Goal: Task Accomplishment & Management: Manage account settings

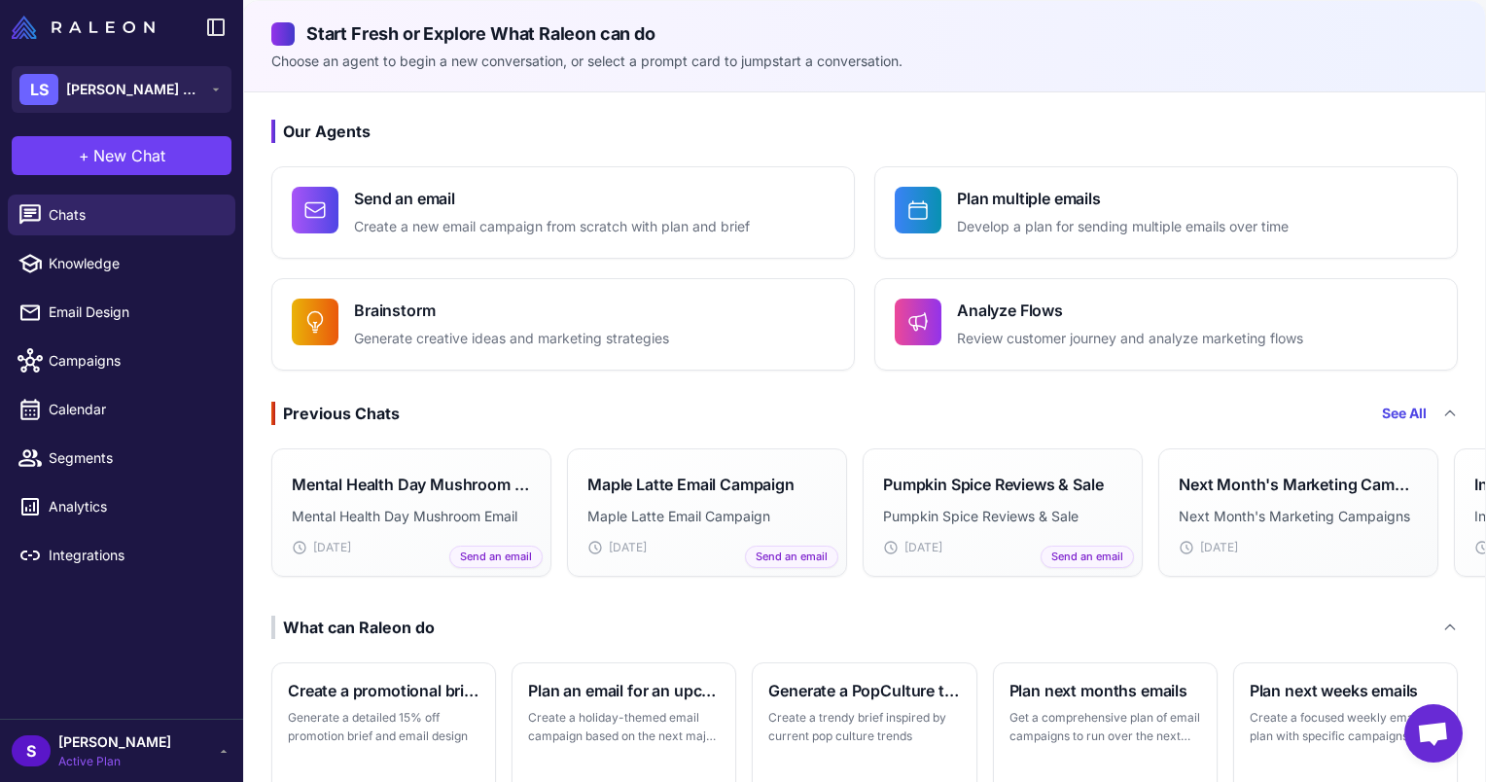
click at [99, 741] on span "[PERSON_NAME]" at bounding box center [114, 742] width 113 height 21
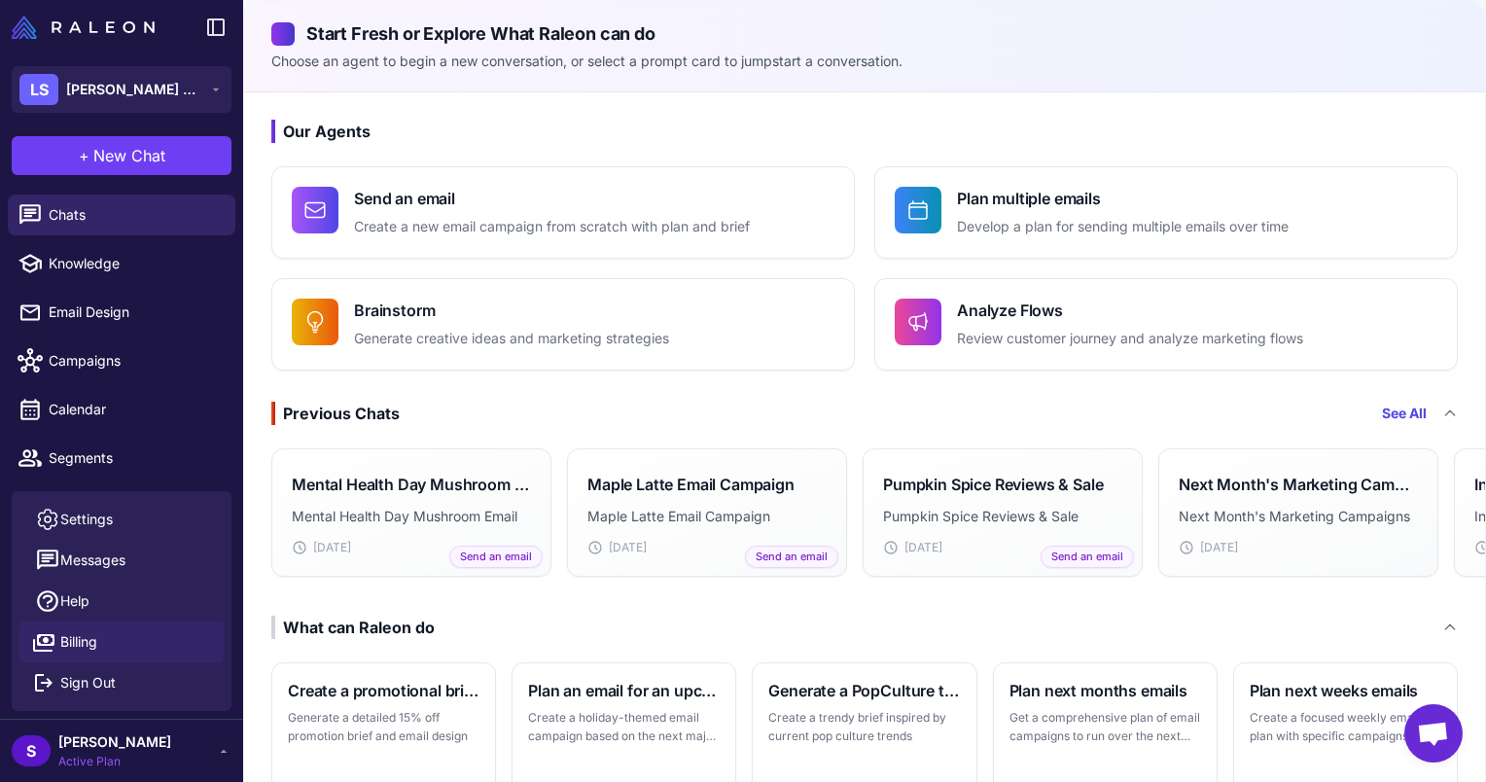
click at [113, 638] on link "Billing" at bounding box center [121, 642] width 204 height 41
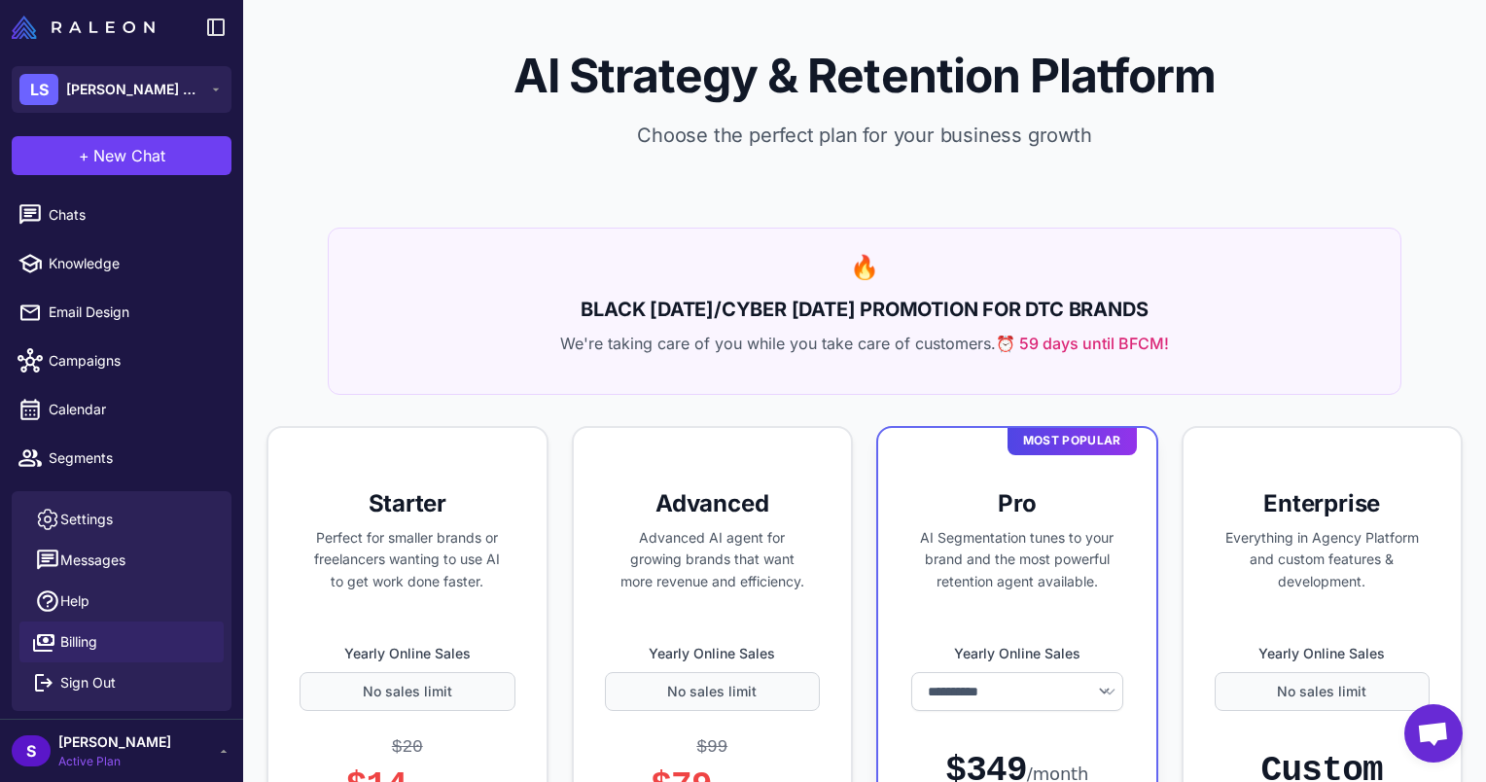
select select "******"
click at [117, 749] on span "[PERSON_NAME]" at bounding box center [114, 742] width 113 height 21
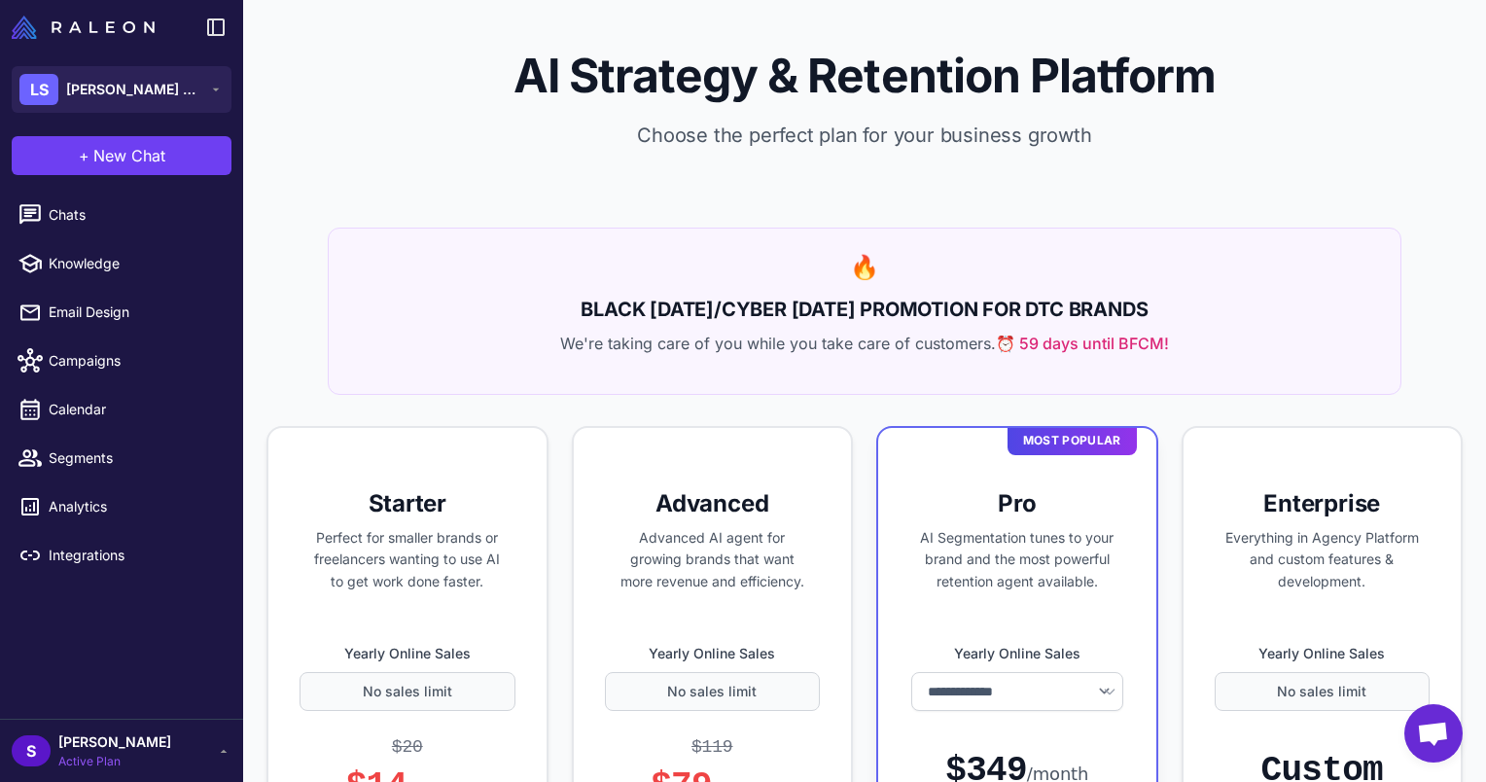
click at [117, 749] on span "[PERSON_NAME]" at bounding box center [114, 742] width 113 height 21
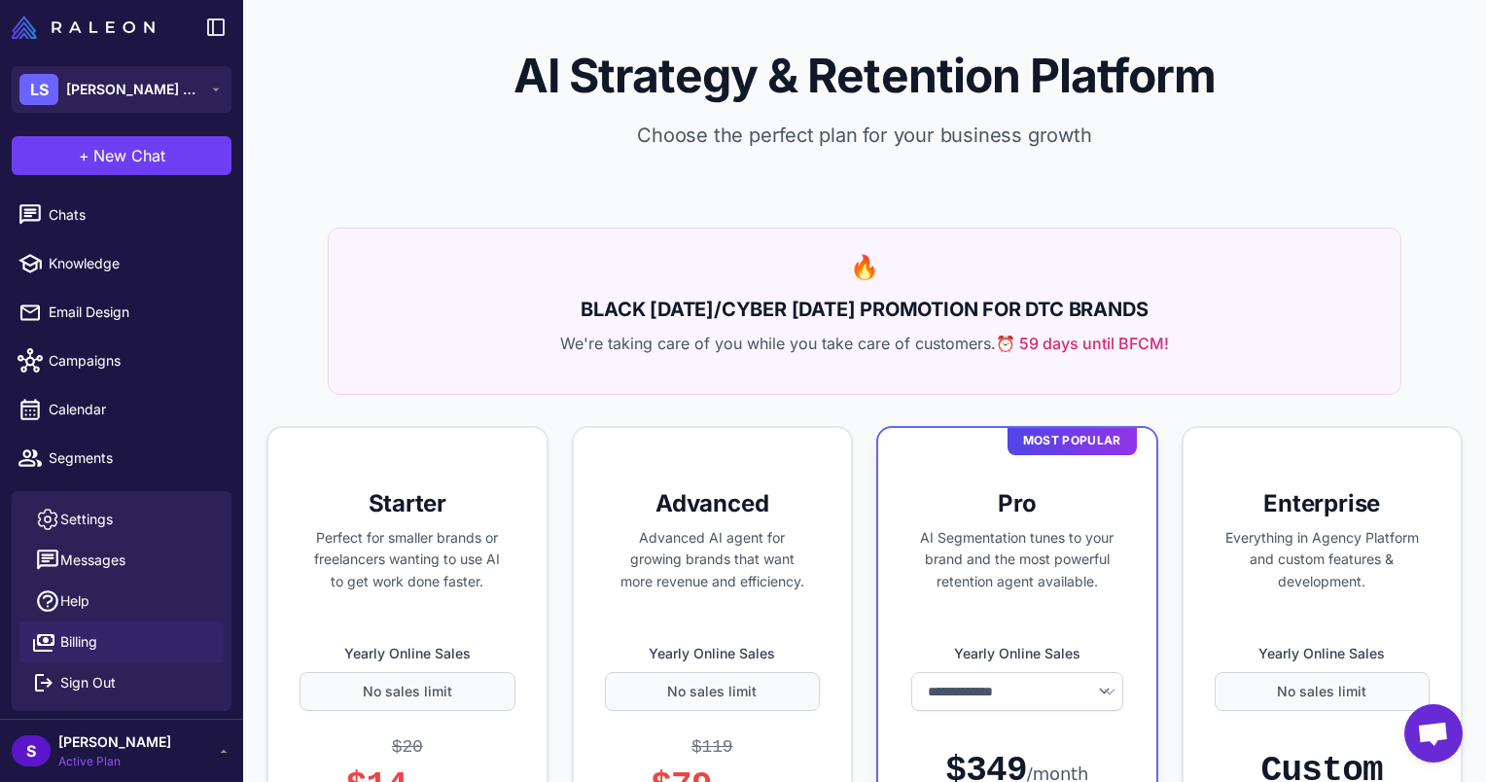
click at [1302, 199] on div "AI Strategy & Retention Platform Choose the perfect plan for your business grow…" at bounding box center [864, 114] width 1243 height 228
click at [70, 744] on span "[PERSON_NAME]" at bounding box center [114, 742] width 113 height 21
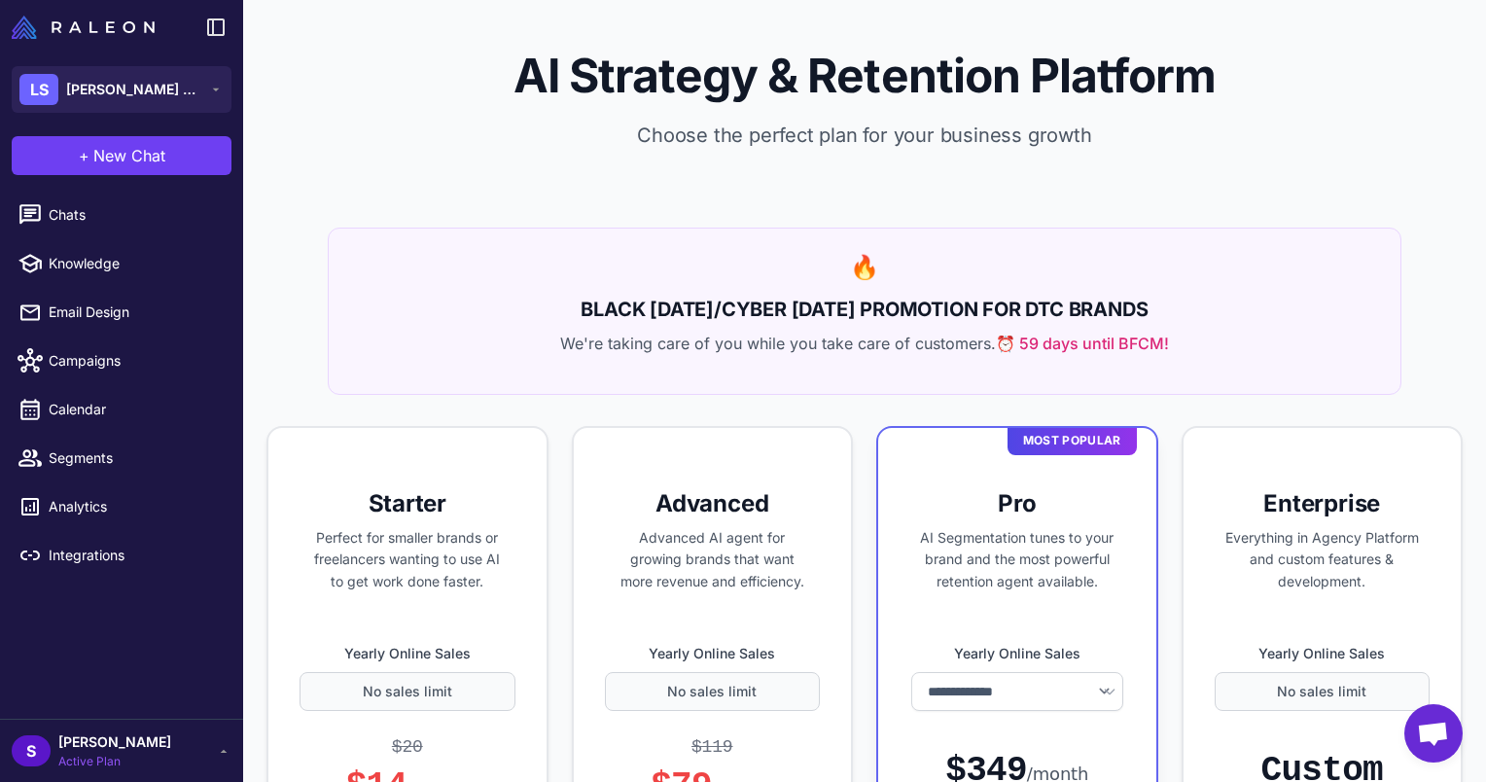
click at [70, 744] on span "[PERSON_NAME]" at bounding box center [114, 742] width 113 height 21
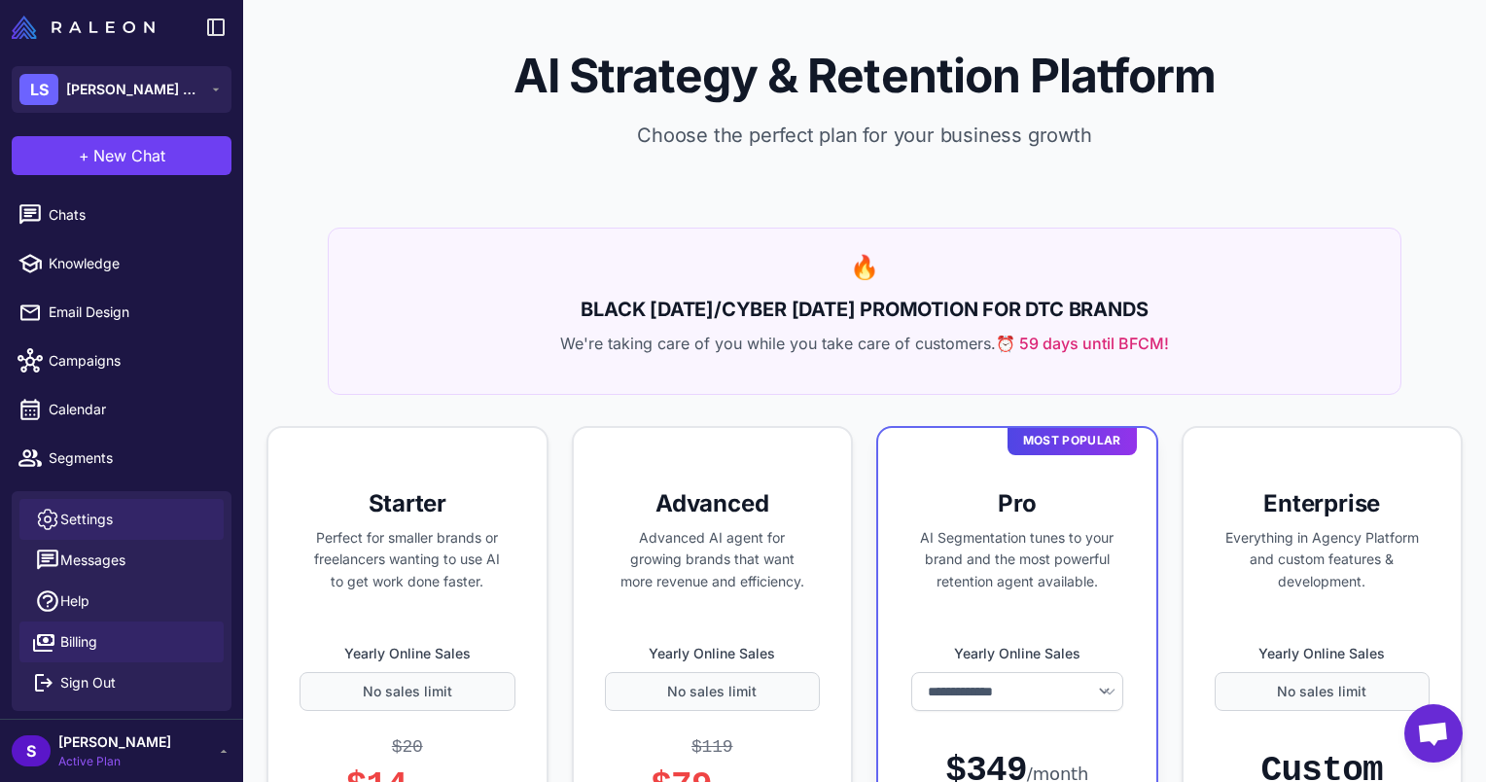
click at [98, 521] on span "Settings" at bounding box center [86, 519] width 53 height 21
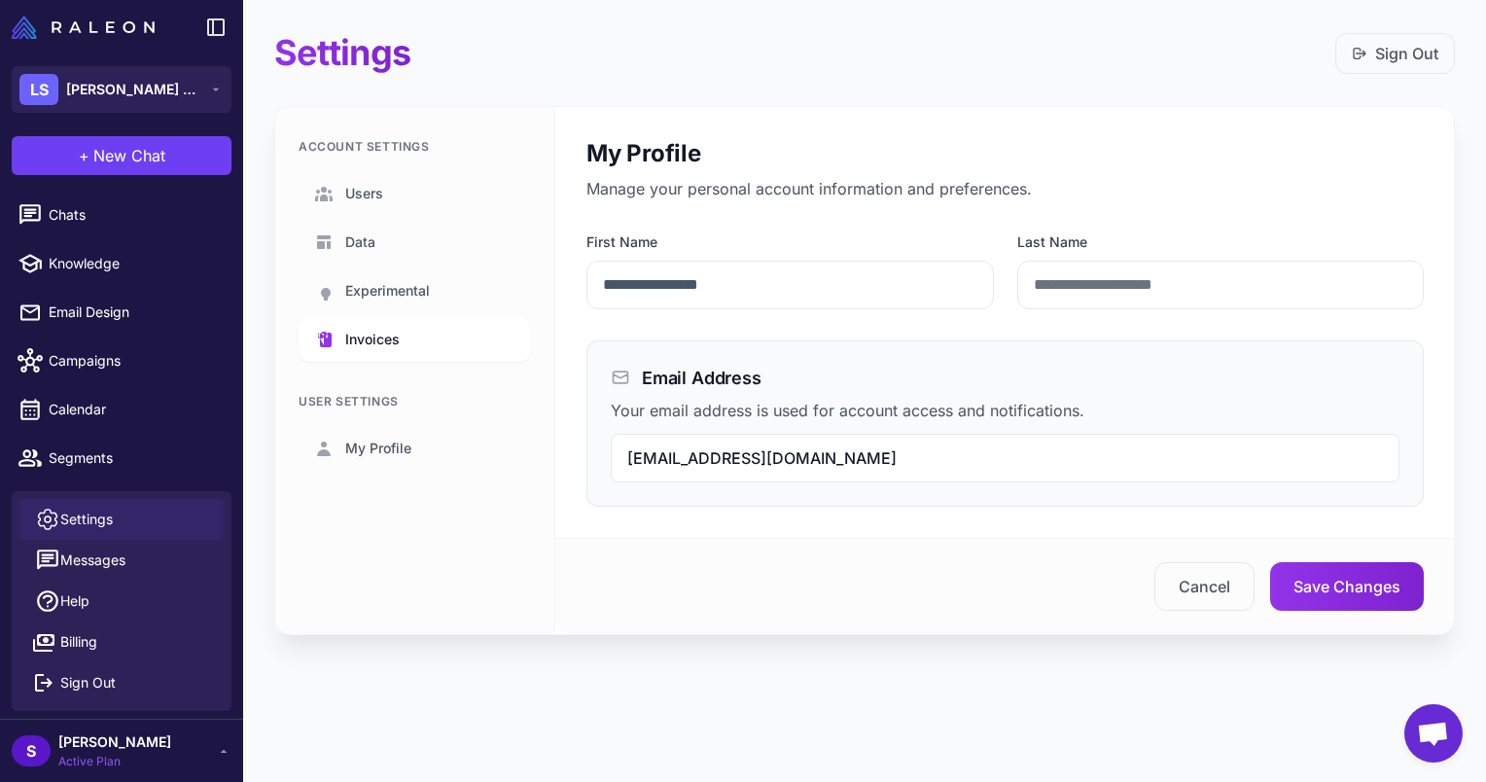
click at [402, 340] on link "Invoices" at bounding box center [415, 339] width 232 height 45
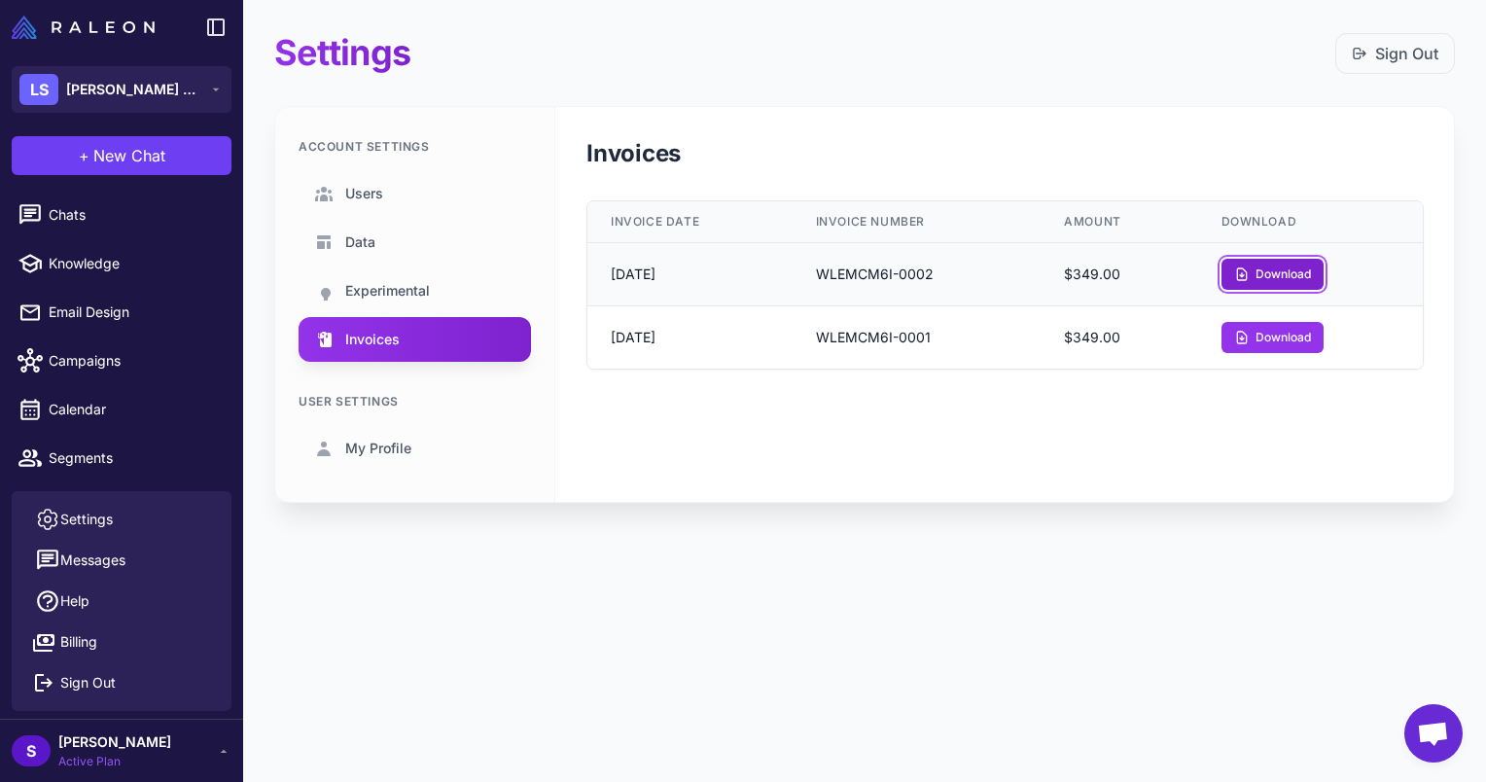
click at [1285, 273] on button "Download" at bounding box center [1273, 274] width 102 height 31
